Goal: Information Seeking & Learning: Learn about a topic

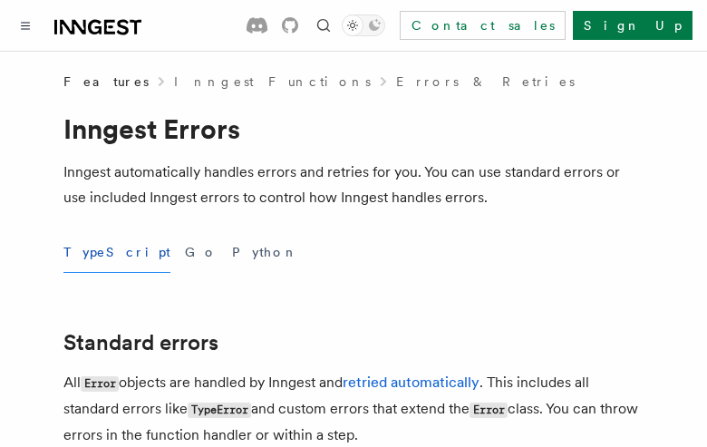
click at [94, 252] on button "TypeScript" at bounding box center [116, 252] width 107 height 41
click at [185, 252] on button "Go" at bounding box center [201, 252] width 33 height 41
